Goal: Information Seeking & Learning: Find contact information

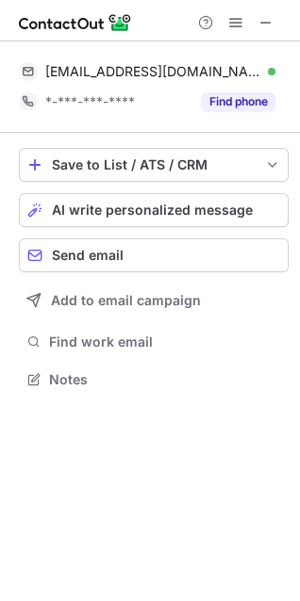
scroll to position [366, 300]
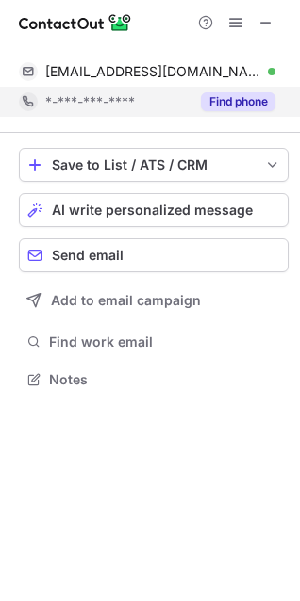
click at [221, 99] on button "Find phone" at bounding box center [238, 101] width 74 height 19
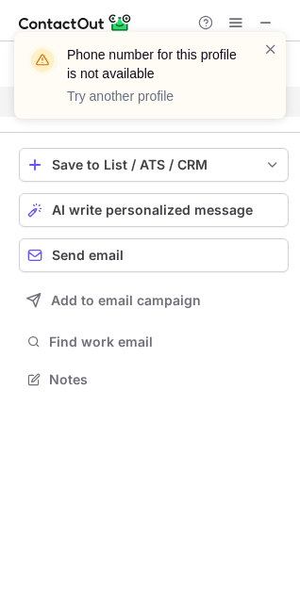
click at [286, 47] on div "Phone number for this profile is not available Try another profile" at bounding box center [149, 75] width 271 height 87
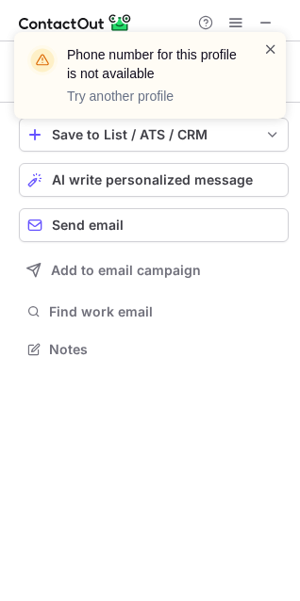
click at [271, 50] on span at bounding box center [270, 49] width 15 height 19
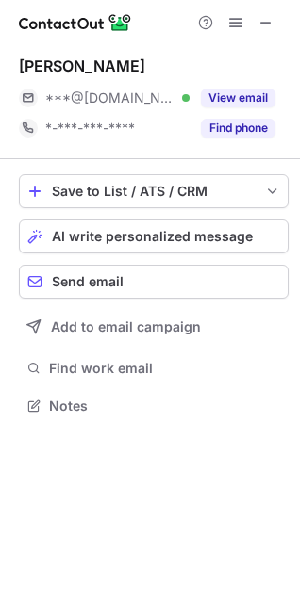
scroll to position [392, 300]
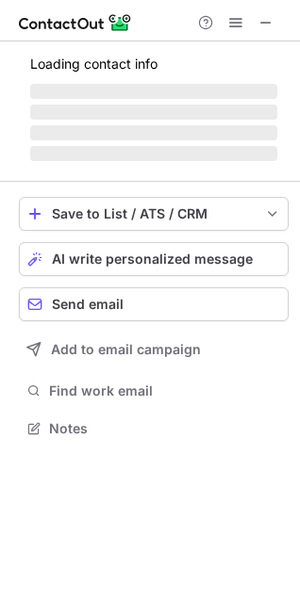
scroll to position [392, 300]
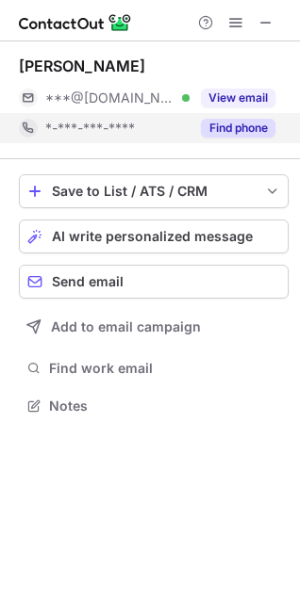
click at [254, 131] on button "Find phone" at bounding box center [238, 128] width 74 height 19
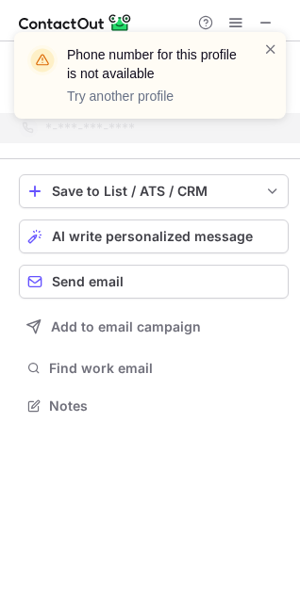
click at [262, 47] on div "Phone number for this profile is not available Try another profile" at bounding box center [142, 76] width 241 height 72
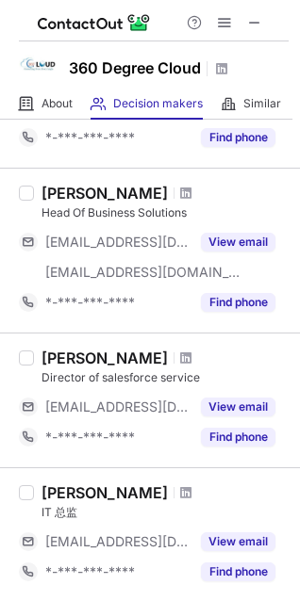
scroll to position [328, 0]
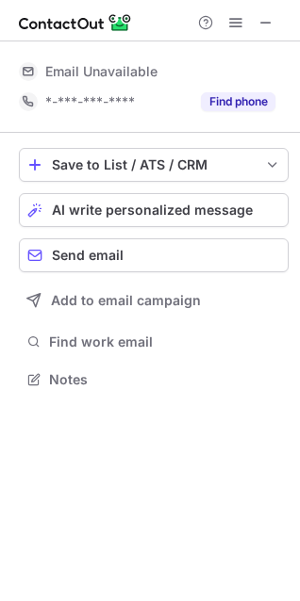
scroll to position [366, 300]
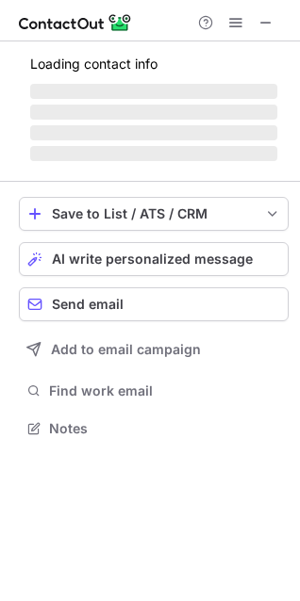
scroll to position [392, 300]
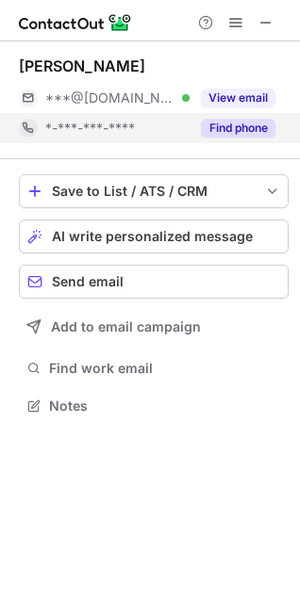
click at [225, 128] on button "Find phone" at bounding box center [238, 128] width 74 height 19
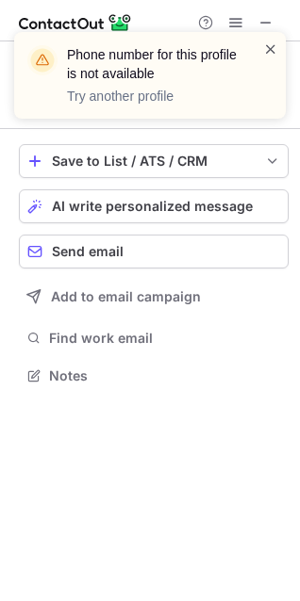
scroll to position [362, 300]
click at [263, 48] on span at bounding box center [270, 49] width 15 height 19
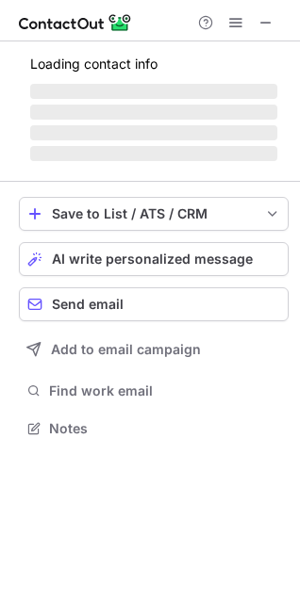
scroll to position [392, 300]
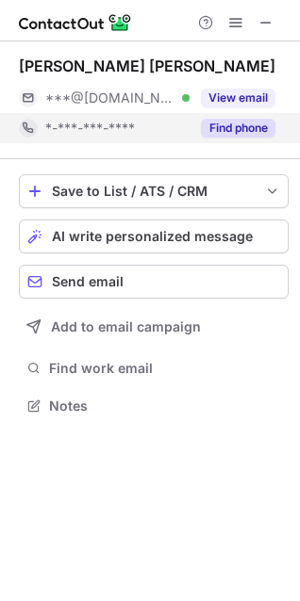
click at [254, 122] on button "Find phone" at bounding box center [238, 128] width 74 height 19
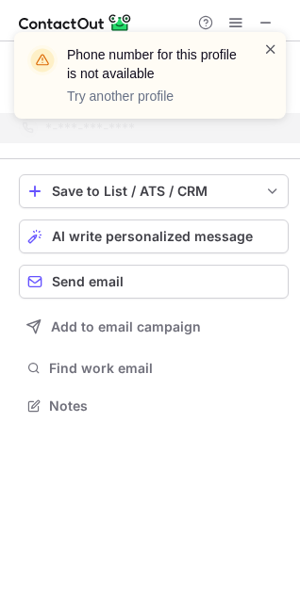
click at [275, 49] on span at bounding box center [270, 49] width 15 height 19
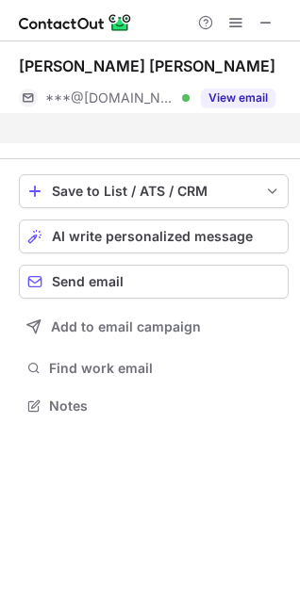
scroll to position [362, 300]
